Goal: Find specific page/section: Find specific page/section

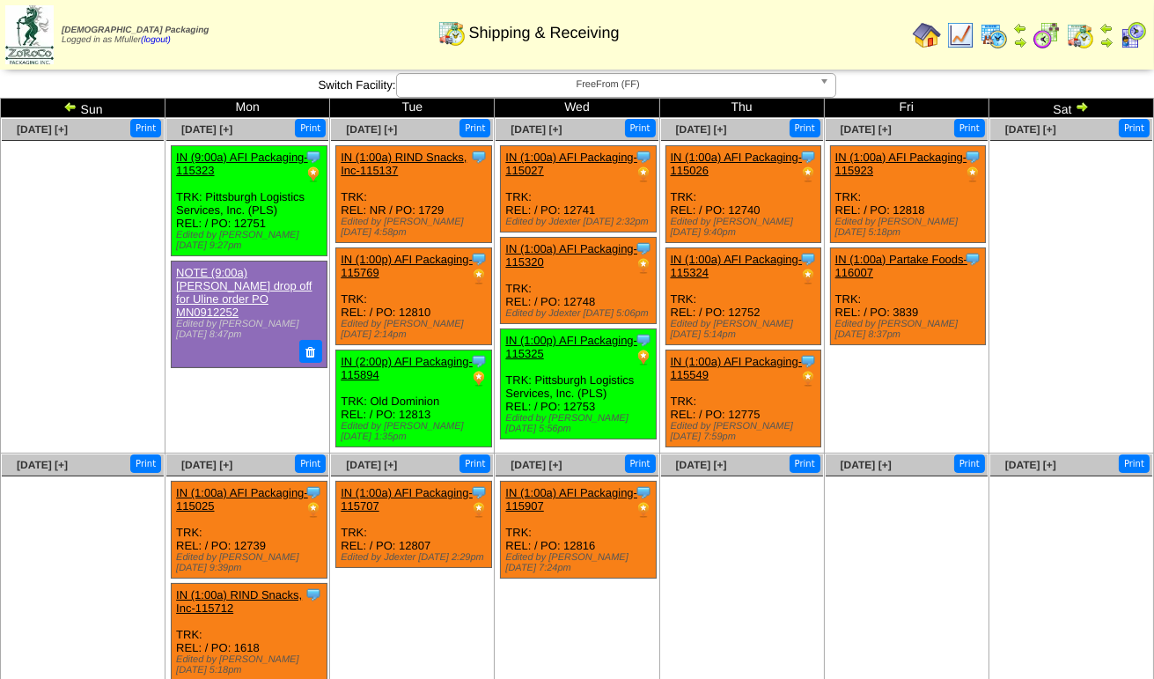
click at [534, 80] on span "FreeFrom (FF)" at bounding box center [608, 84] width 409 height 21
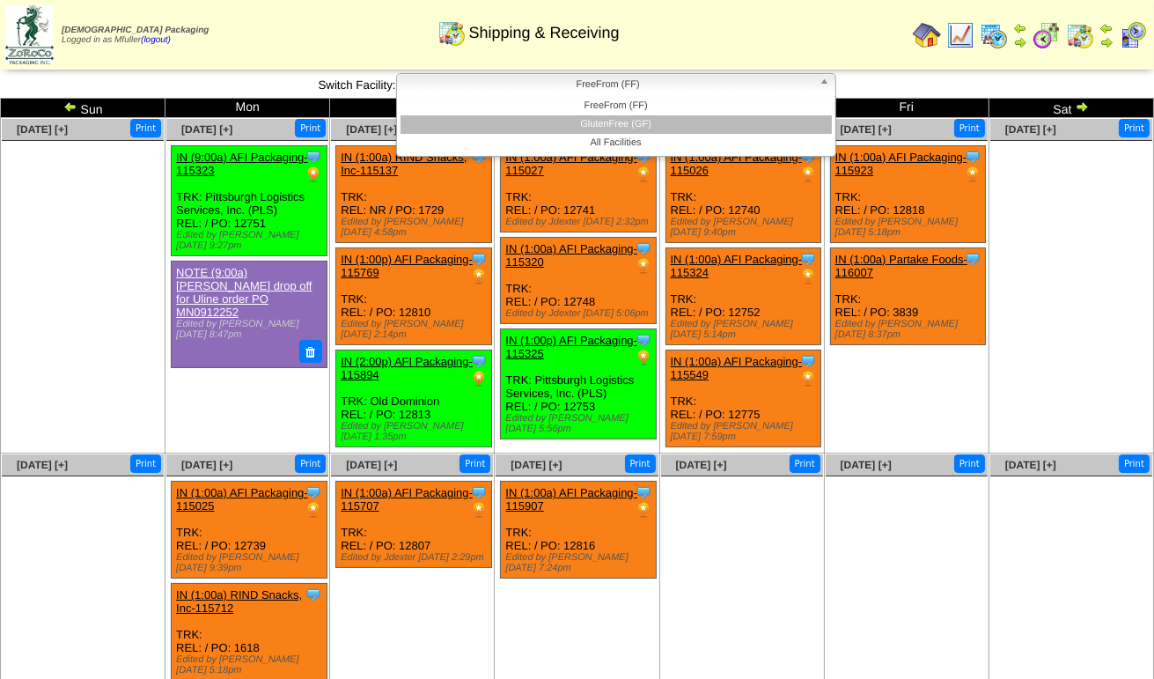
click at [526, 120] on li "GlutenFree (GF)" at bounding box center [616, 124] width 431 height 18
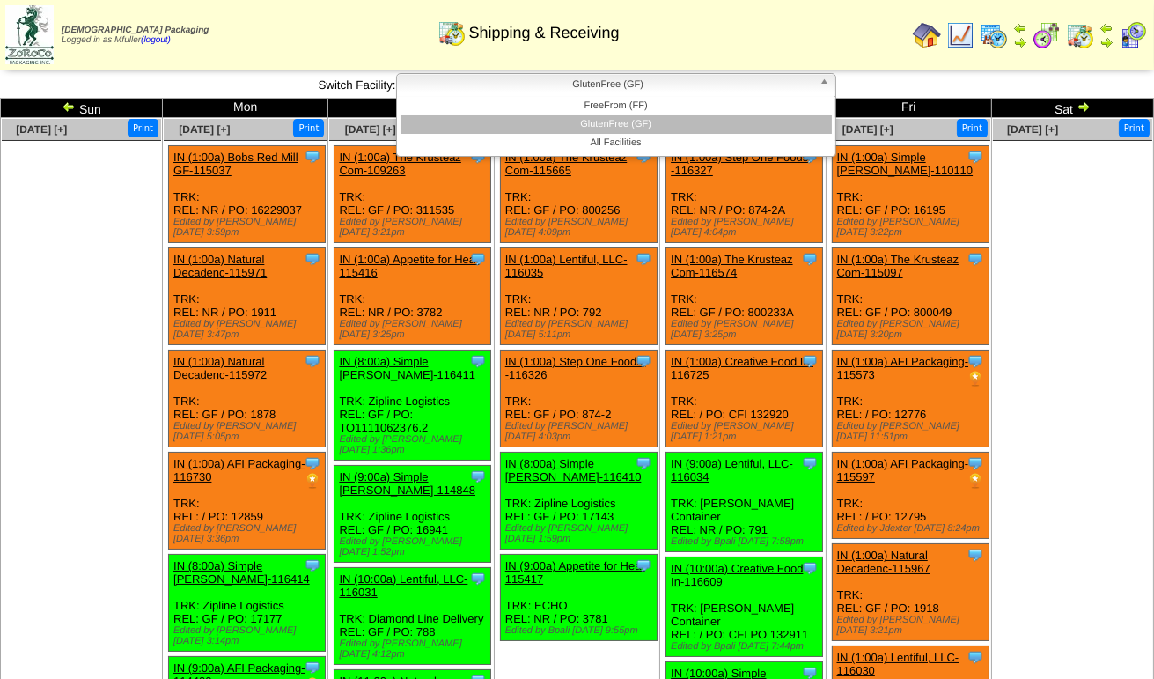
click at [517, 84] on span "GlutenFree (GF)" at bounding box center [608, 84] width 409 height 21
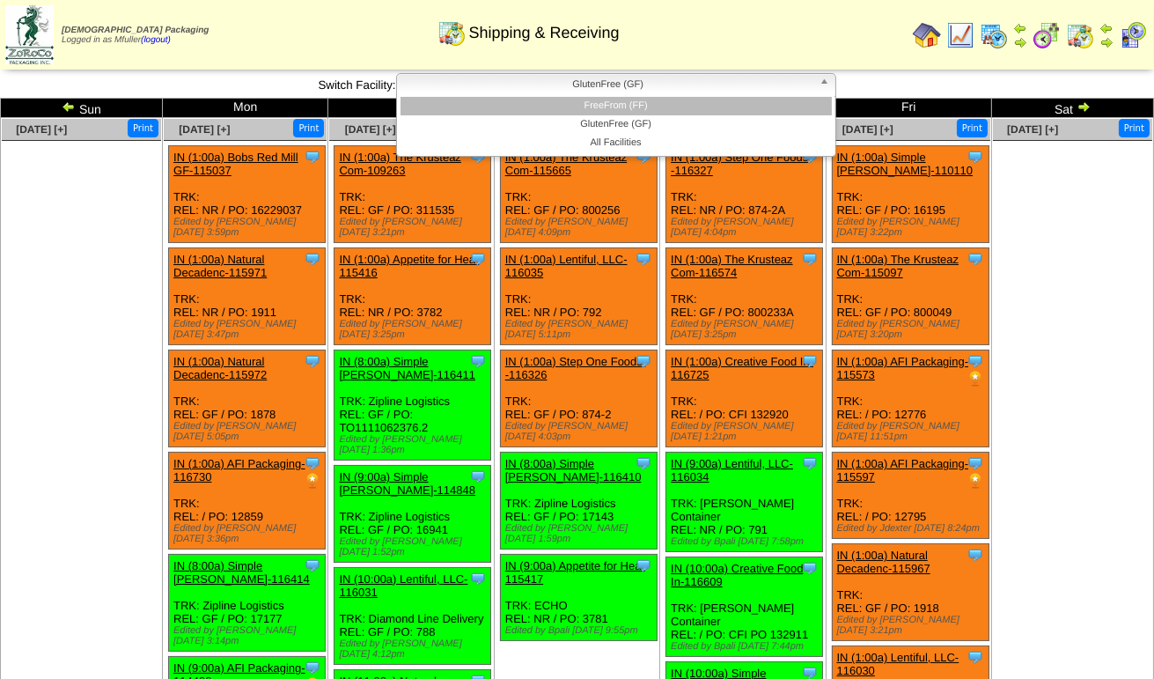
click at [523, 107] on li "FreeFrom (FF)" at bounding box center [616, 106] width 431 height 18
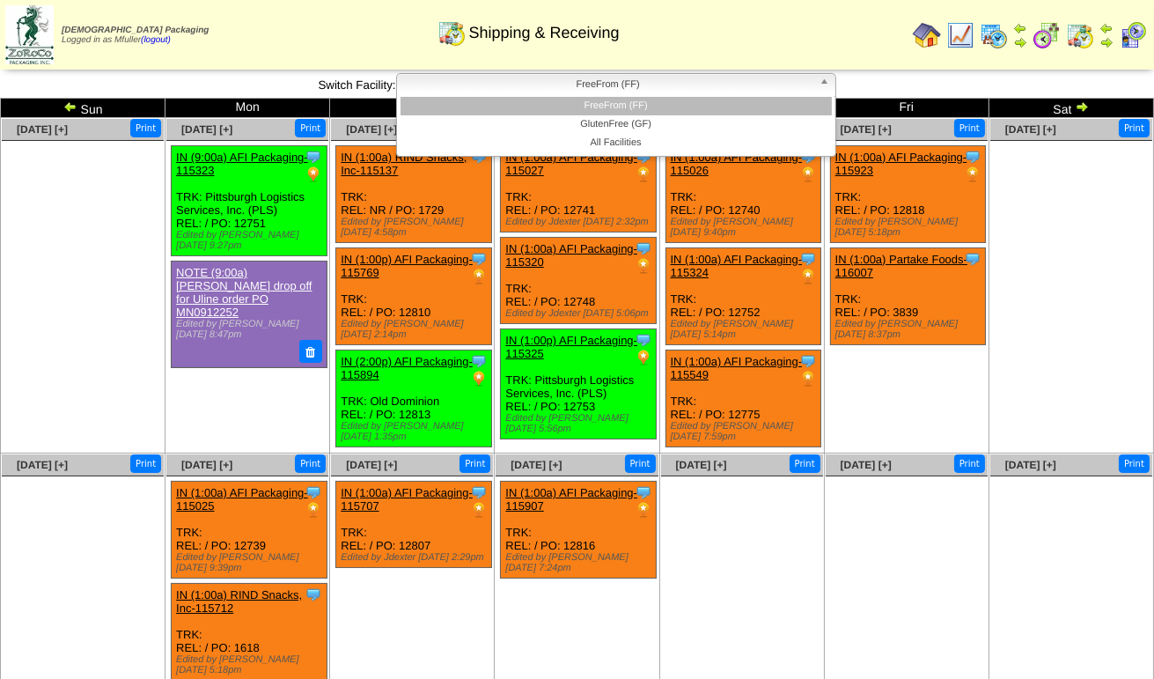
click at [749, 87] on span "FreeFrom (FF)" at bounding box center [608, 84] width 409 height 21
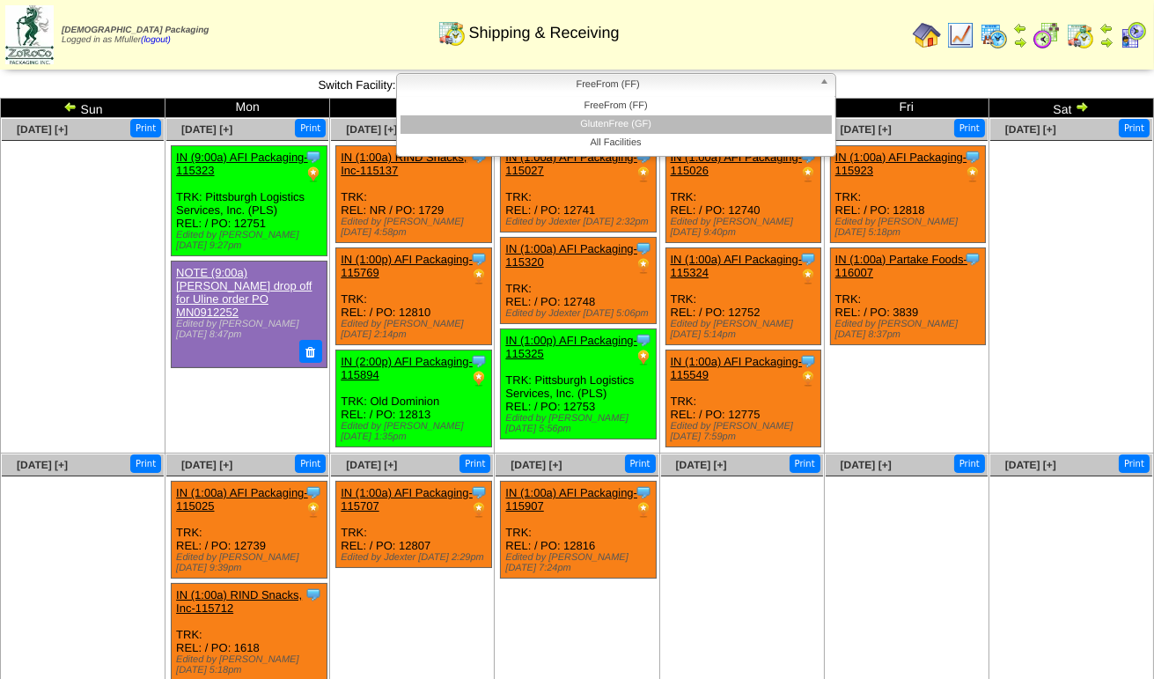
click at [737, 129] on li "GlutenFree (GF)" at bounding box center [616, 124] width 431 height 18
